Goal: Transaction & Acquisition: Subscribe to service/newsletter

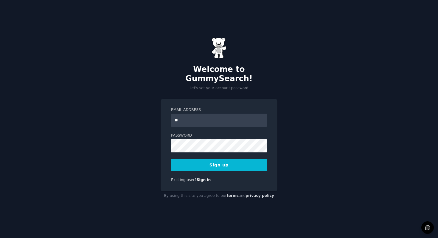
click at [171, 158] on button "Sign up" at bounding box center [219, 164] width 96 height 13
type input "*"
type input "**********"
click at [230, 158] on button "Sign up" at bounding box center [219, 164] width 96 height 13
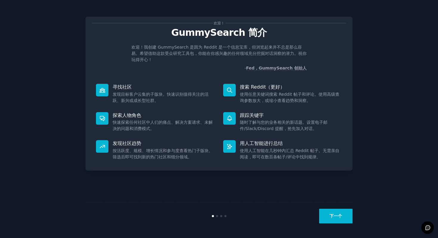
click at [340, 221] on button "下一个" at bounding box center [335, 215] width 33 height 15
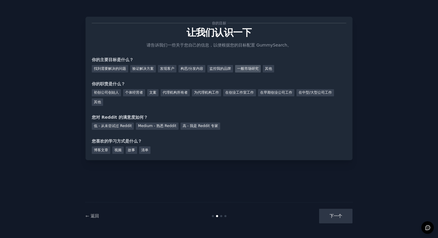
click at [250, 69] on font "一般市场研究" at bounding box center [247, 68] width 21 height 4
click at [143, 71] on div "验证解决方案" at bounding box center [143, 68] width 26 height 7
click at [252, 72] on div "一般市场研究" at bounding box center [248, 68] width 26 height 7
click at [170, 67] on font "发现客户" at bounding box center [167, 68] width 14 height 4
click at [106, 95] on div "初创公司创始人" at bounding box center [106, 92] width 29 height 7
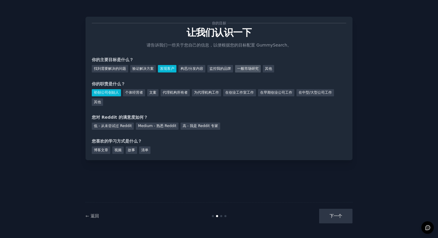
click at [254, 68] on font "一般市场研究" at bounding box center [247, 68] width 21 height 4
click at [167, 126] on font "Medium - 熟悉 Reddit" at bounding box center [157, 126] width 38 height 4
click at [101, 149] on font "博客文章" at bounding box center [101, 150] width 14 height 4
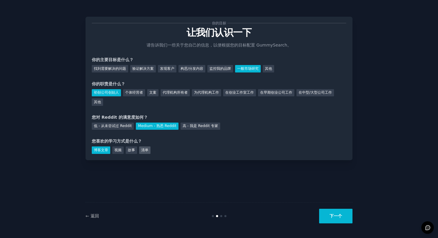
click at [144, 152] on font "清单" at bounding box center [144, 150] width 7 height 4
click at [103, 149] on font "博客文章" at bounding box center [101, 150] width 14 height 4
click at [345, 220] on button "下一个" at bounding box center [335, 215] width 33 height 15
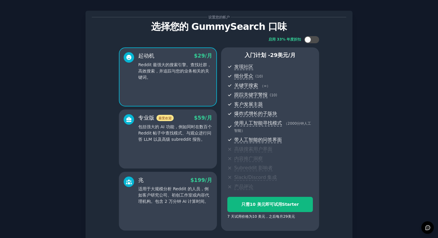
scroll to position [19, 0]
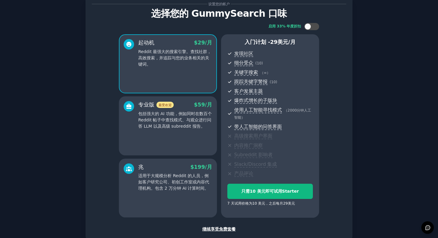
click at [179, 179] on font "适用于大规模分析 Reddit 的人员，例如客户研究公司、初创工作室或内容代理机构。包含 2 万分钟 AI 计算时间。" at bounding box center [173, 181] width 71 height 17
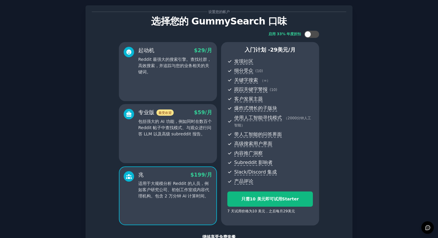
scroll to position [12, 0]
click at [310, 33] on div at bounding box center [307, 34] width 7 height 7
checkbox input "true"
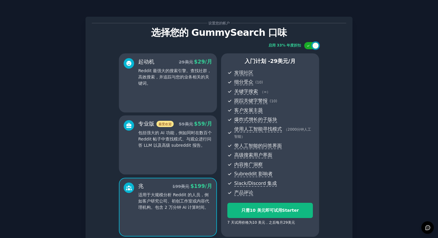
click at [183, 84] on p "Reddit 最强大的搜索引擎。查找社群，高效搜索，并追踪与您的业务相关的关键词。" at bounding box center [175, 77] width 74 height 19
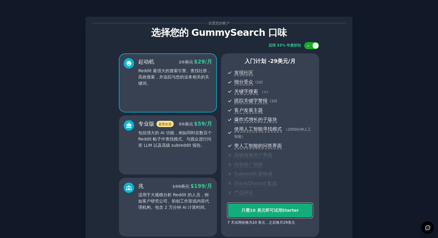
click at [263, 206] on button "只需 10 美元 即可试用 Starter" at bounding box center [269, 209] width 85 height 15
